Goal: Task Accomplishment & Management: Use online tool/utility

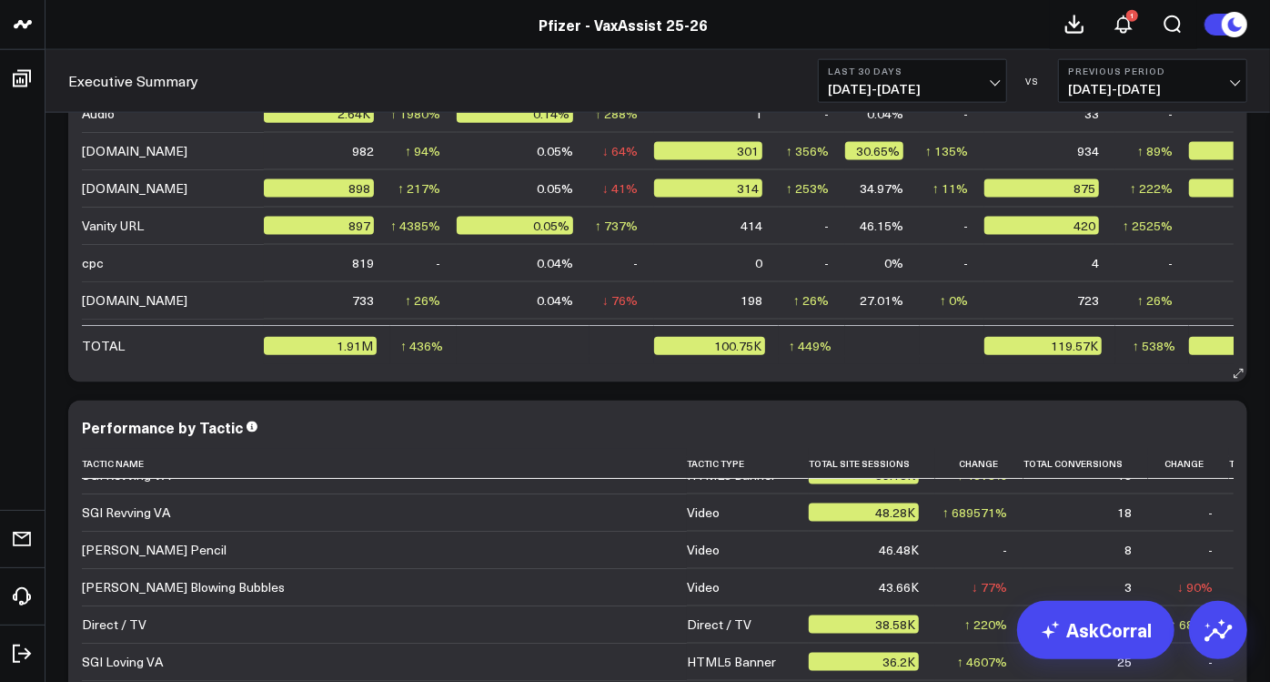
scroll to position [319, 0]
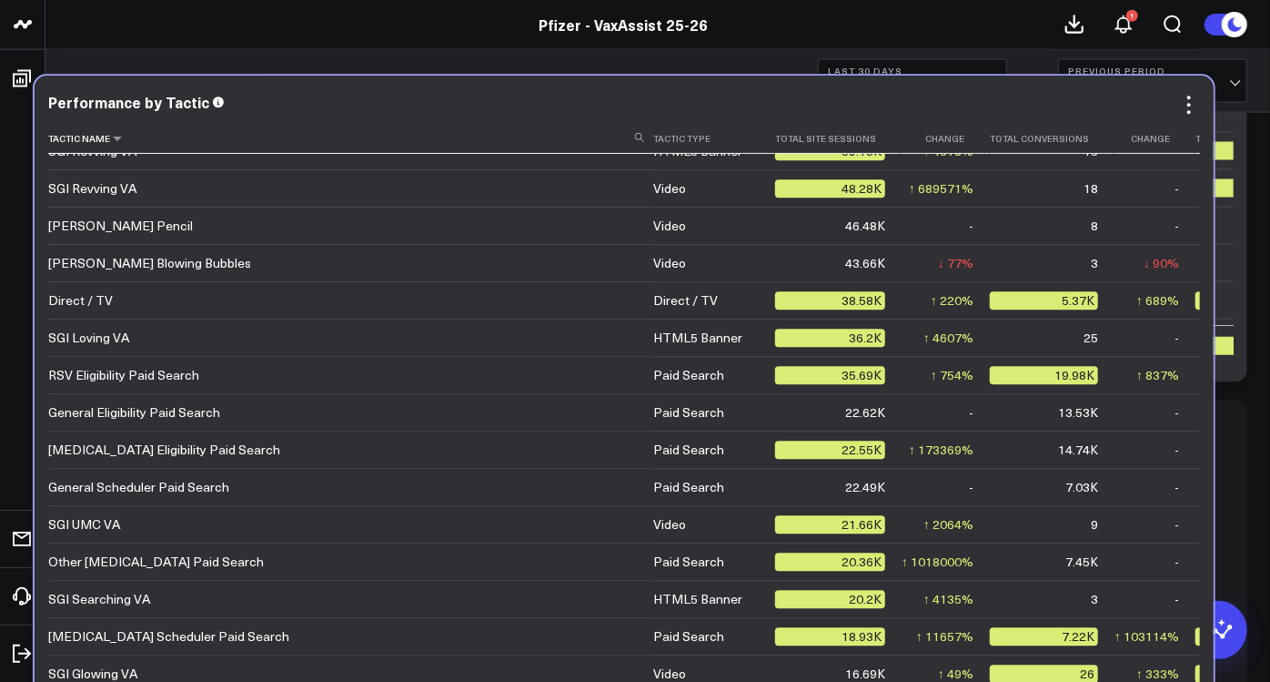
drag, startPoint x: 447, startPoint y: 177, endPoint x: 361, endPoint y: 134, distance: 95.6
click at [361, 134] on th "Tactic Name" at bounding box center [350, 140] width 605 height 30
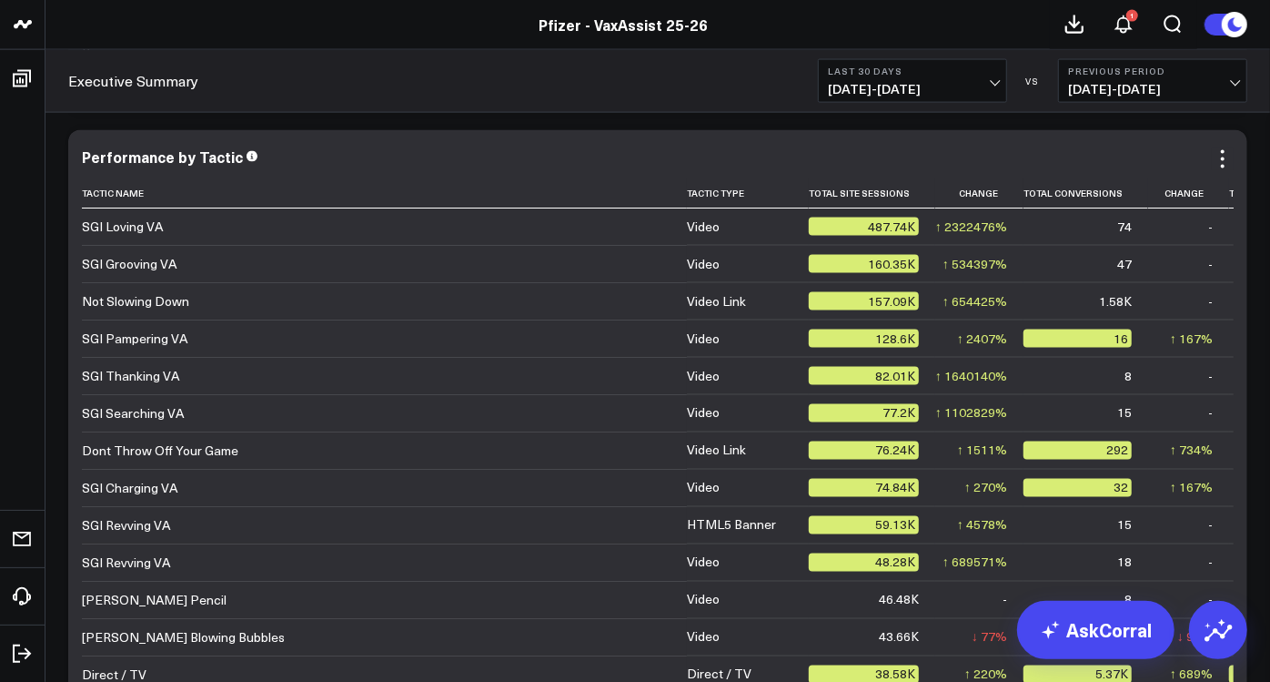
scroll to position [6024, 0]
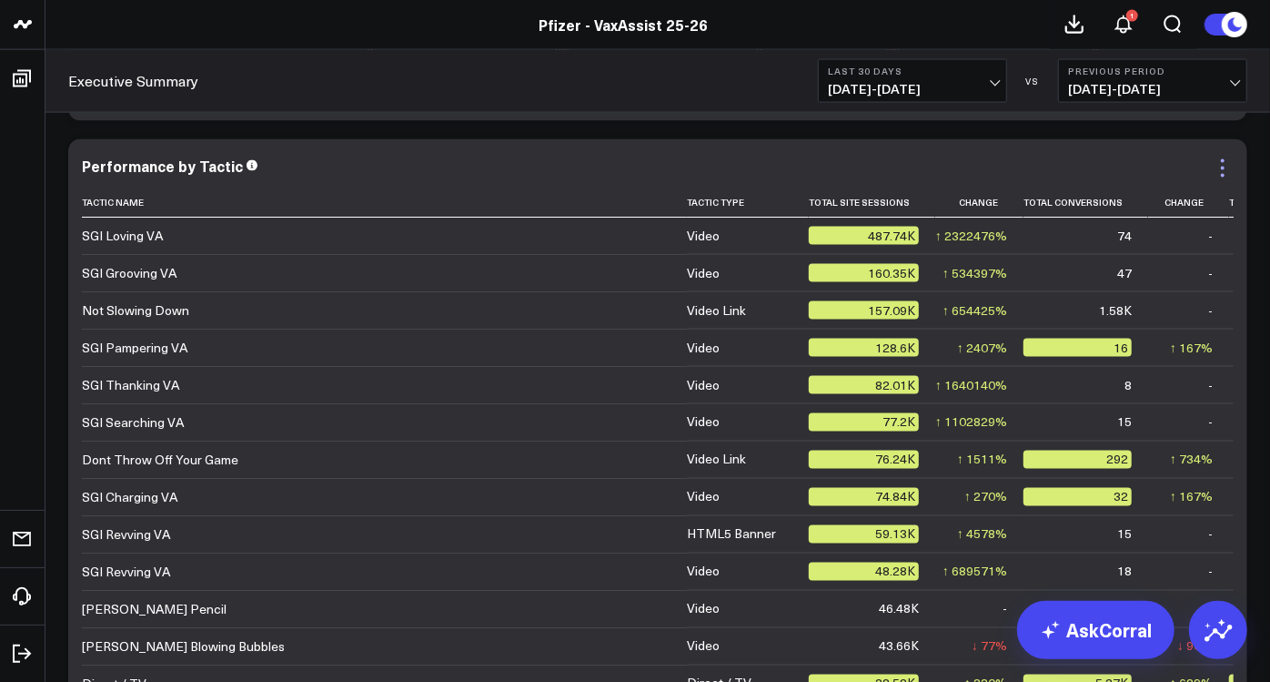
click at [1223, 175] on icon at bounding box center [1223, 176] width 4 height 4
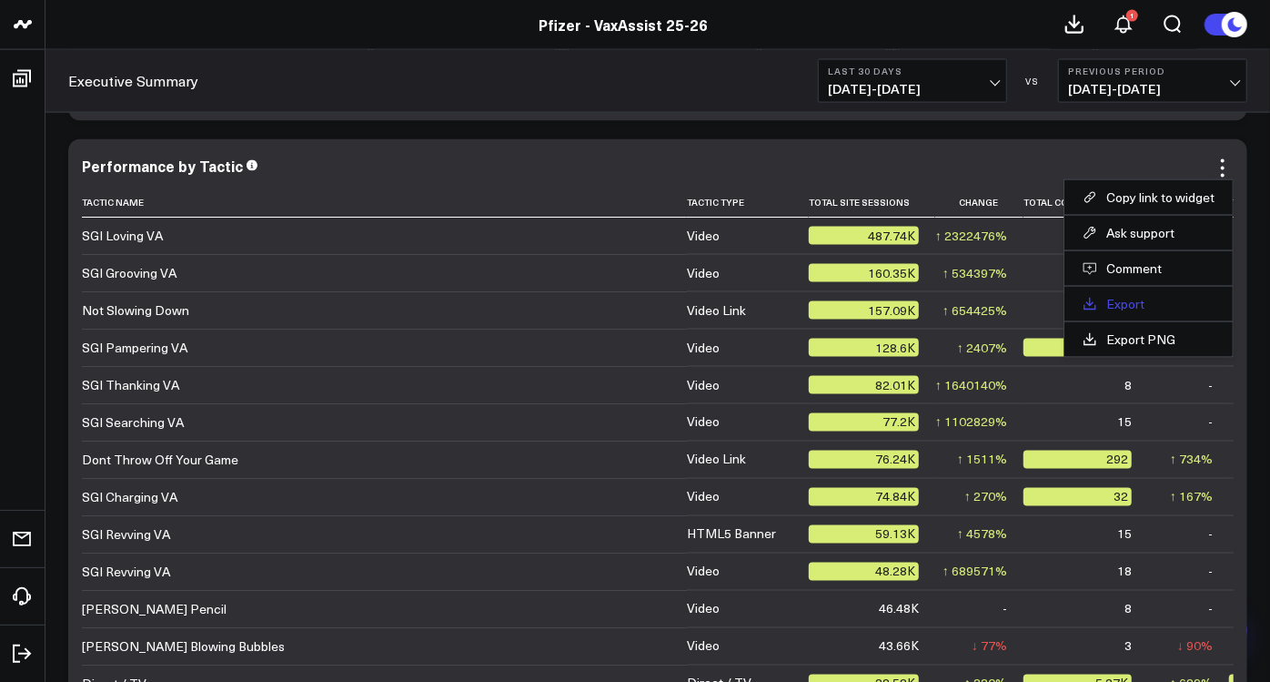
click at [1124, 302] on link "Export" at bounding box center [1149, 304] width 132 height 16
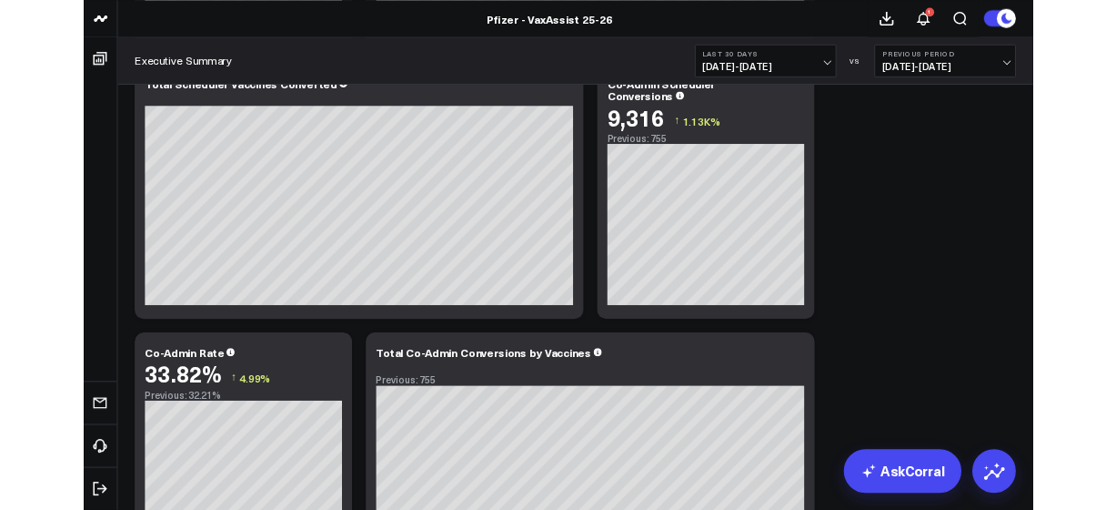
scroll to position [0, 0]
